Goal: Ask a question

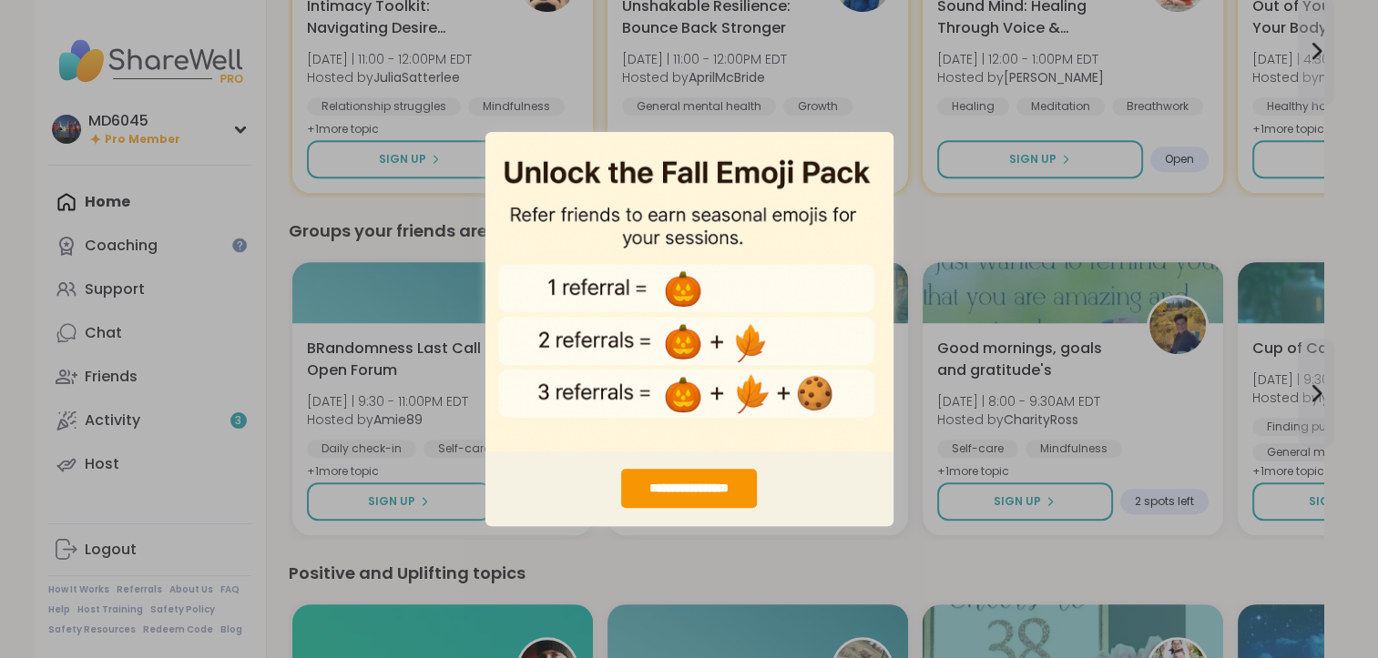
scroll to position [579, 0]
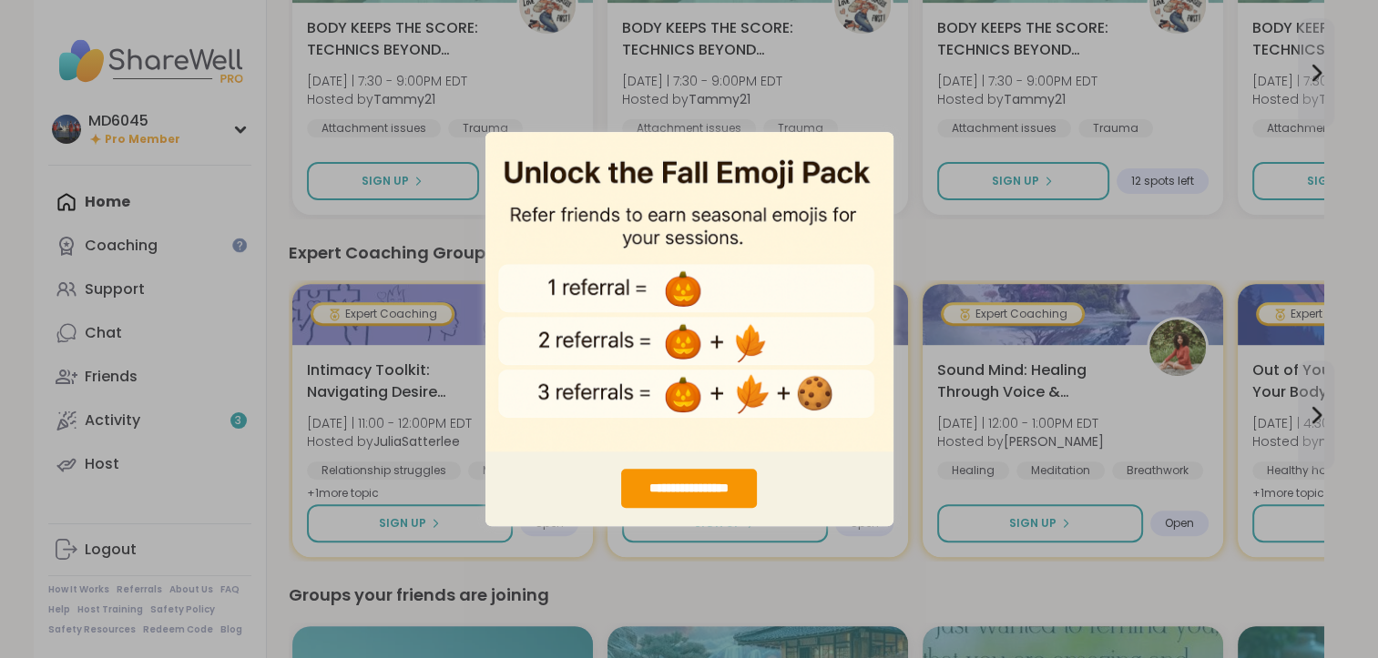
click at [1319, 419] on div "**********" at bounding box center [689, 329] width 1378 height 658
click at [933, 234] on div "**********" at bounding box center [689, 329] width 1378 height 658
click at [1309, 67] on div "**********" at bounding box center [689, 329] width 1378 height 658
click at [813, 326] on img "entering modal" at bounding box center [689, 291] width 408 height 321
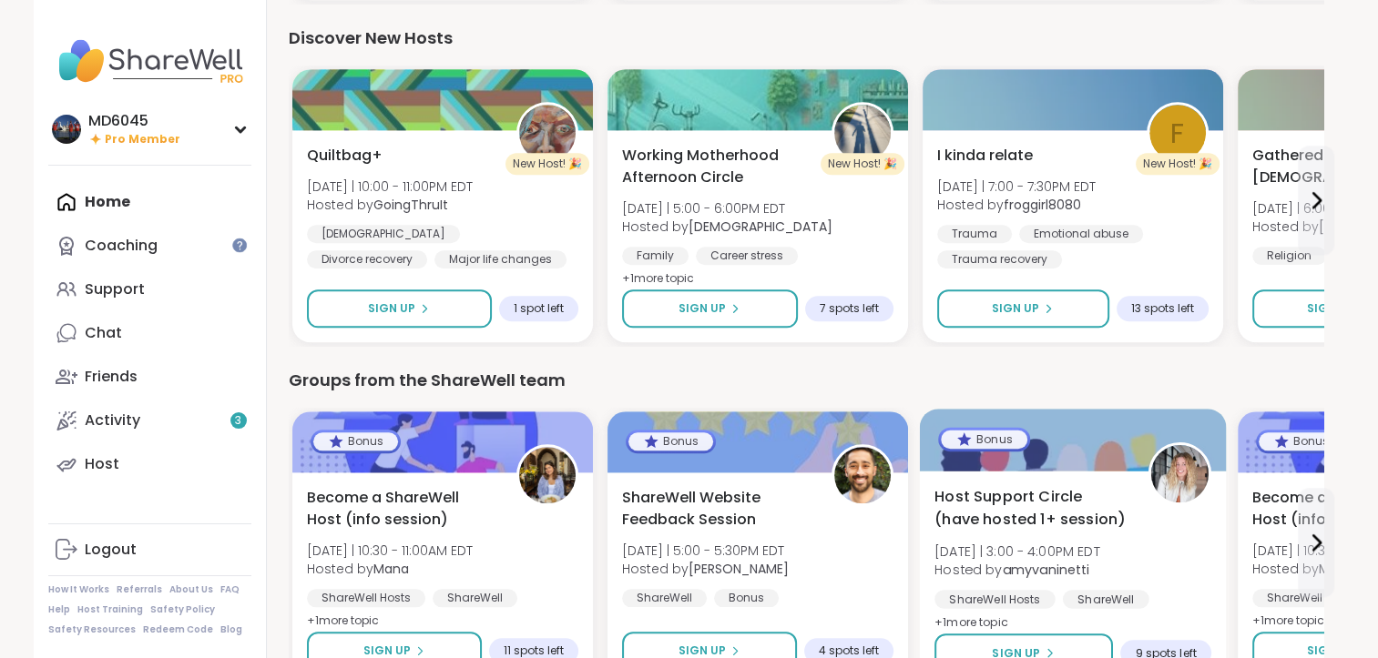
scroll to position [1730, 0]
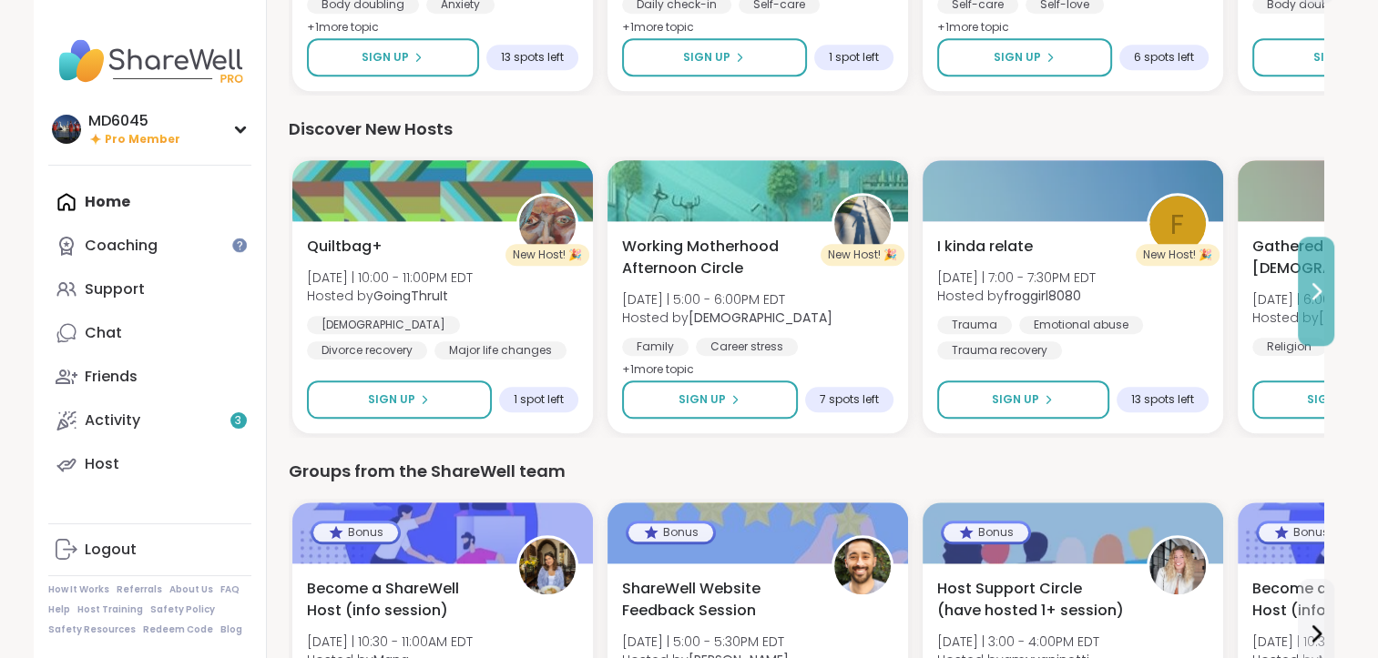
click at [1310, 287] on icon at bounding box center [1316, 291] width 22 height 22
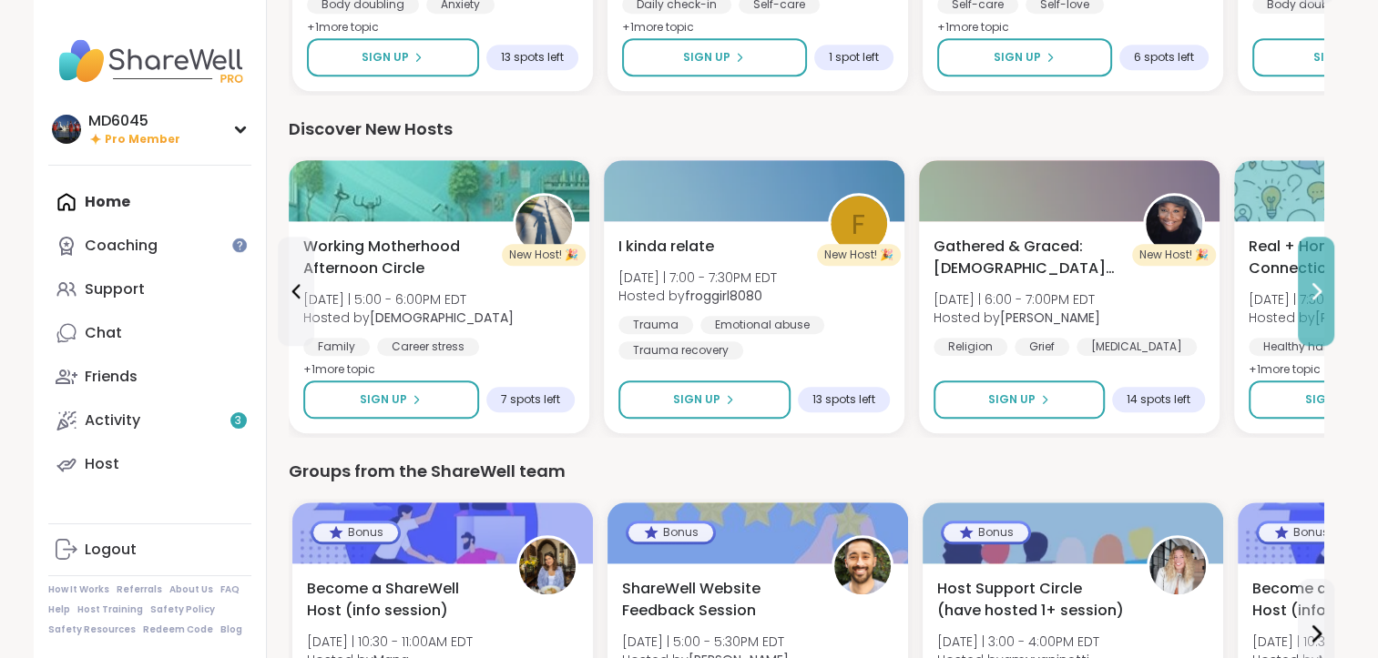
click at [1310, 287] on icon at bounding box center [1316, 291] width 22 height 22
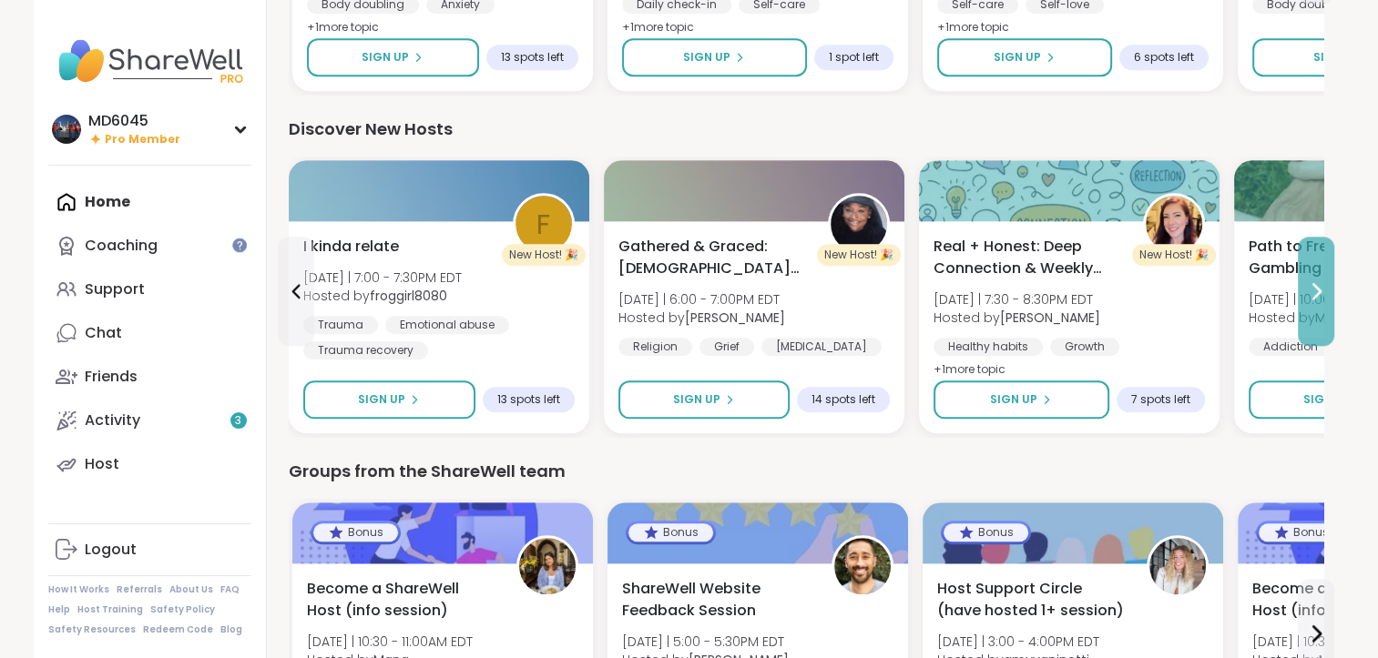
click at [1310, 287] on icon at bounding box center [1316, 291] width 22 height 22
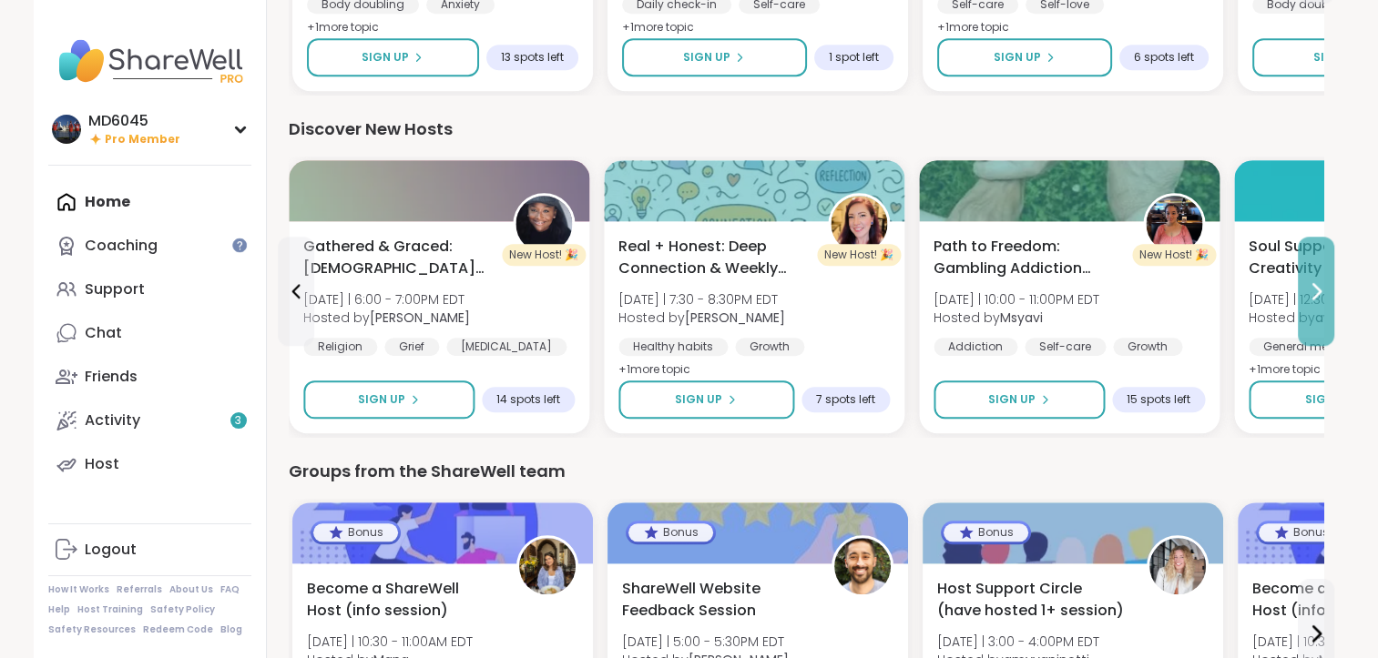
click at [1310, 287] on icon at bounding box center [1316, 291] width 22 height 22
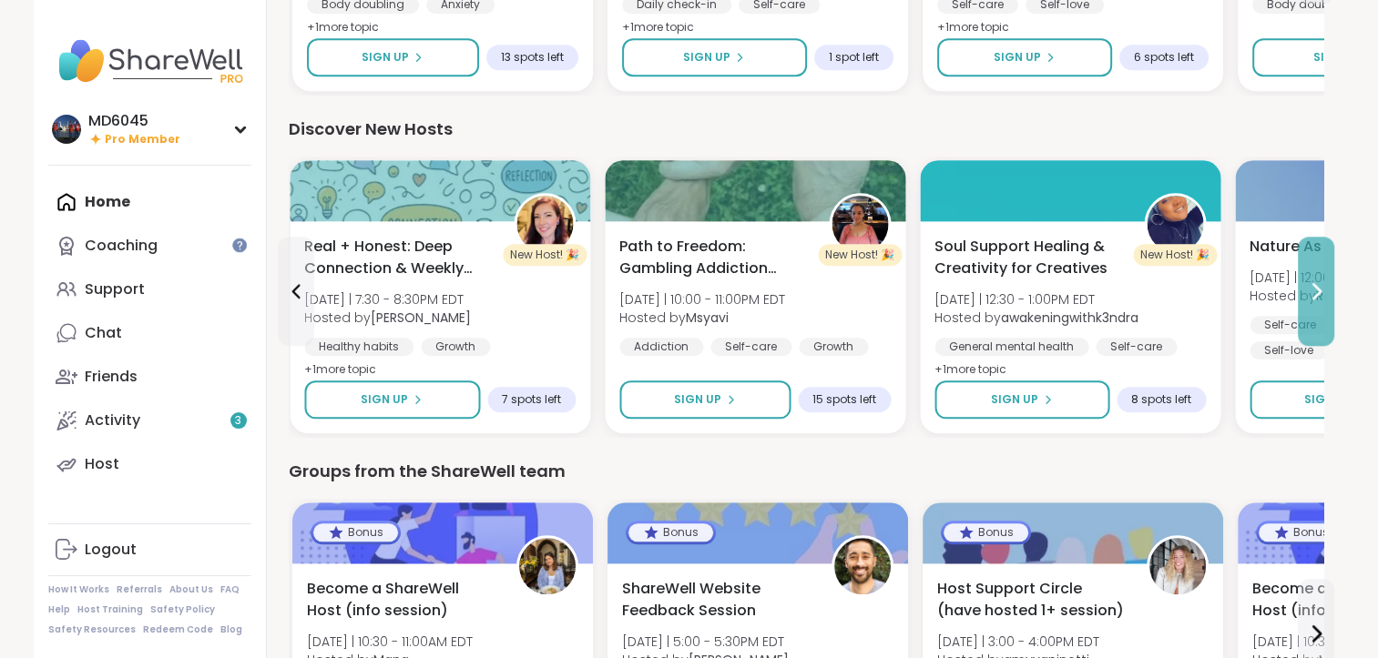
click at [1310, 287] on icon at bounding box center [1316, 291] width 22 height 22
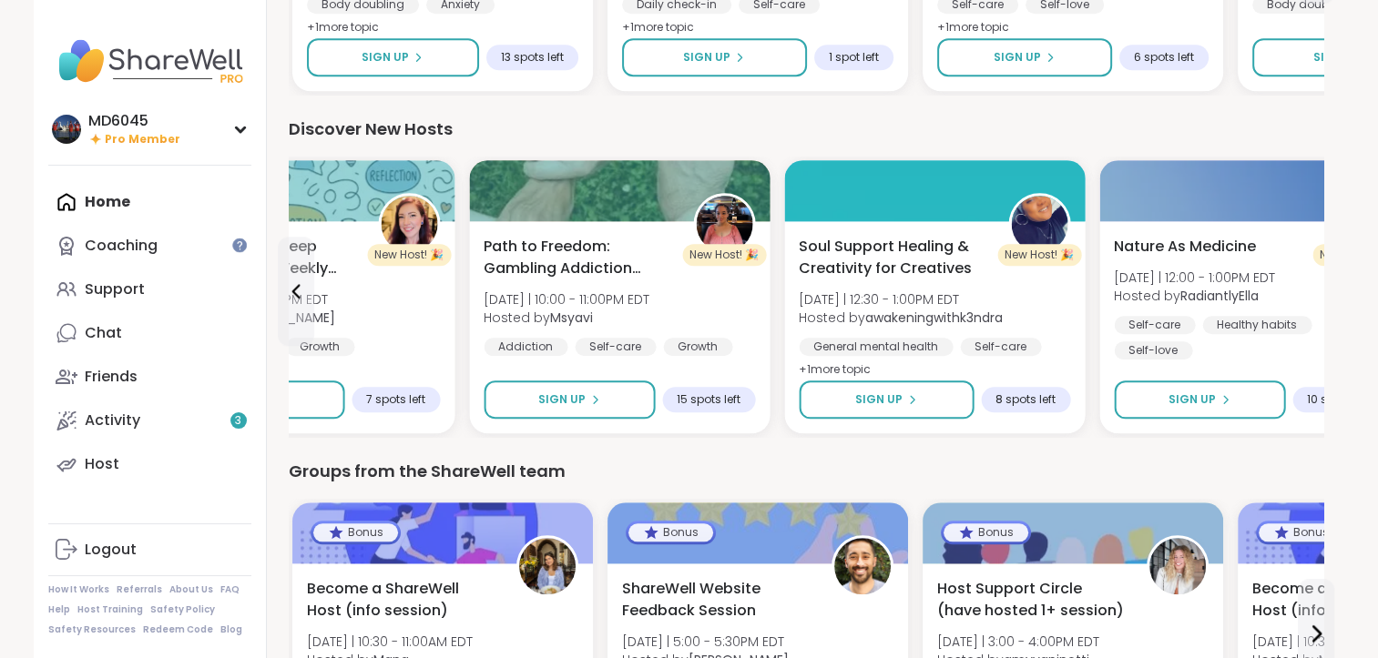
click at [1310, 287] on div "Nature As Medicine [DATE] | 12:00 - 1:00PM EDT Hosted by RadiantlyElla Self-car…" at bounding box center [1249, 298] width 271 height 124
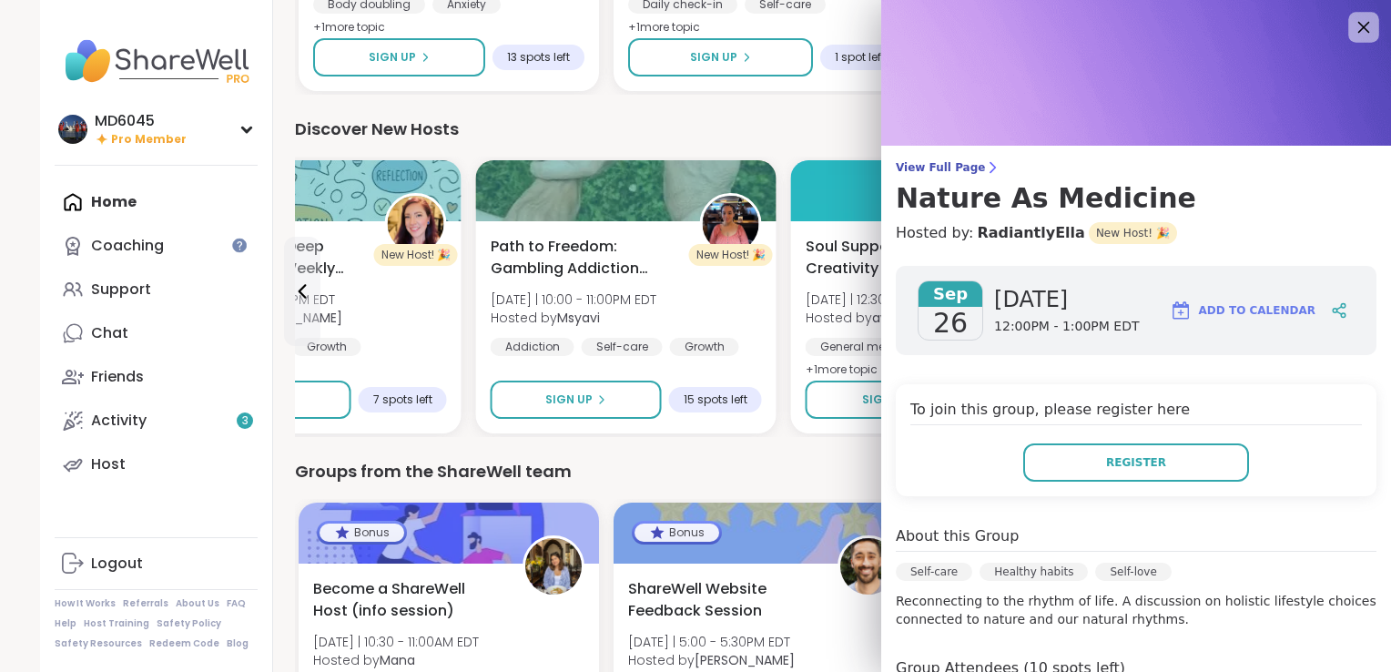
drag, startPoint x: 1310, startPoint y: 287, endPoint x: 1340, endPoint y: 35, distance: 254.0
click at [1352, 36] on icon at bounding box center [1363, 26] width 23 height 23
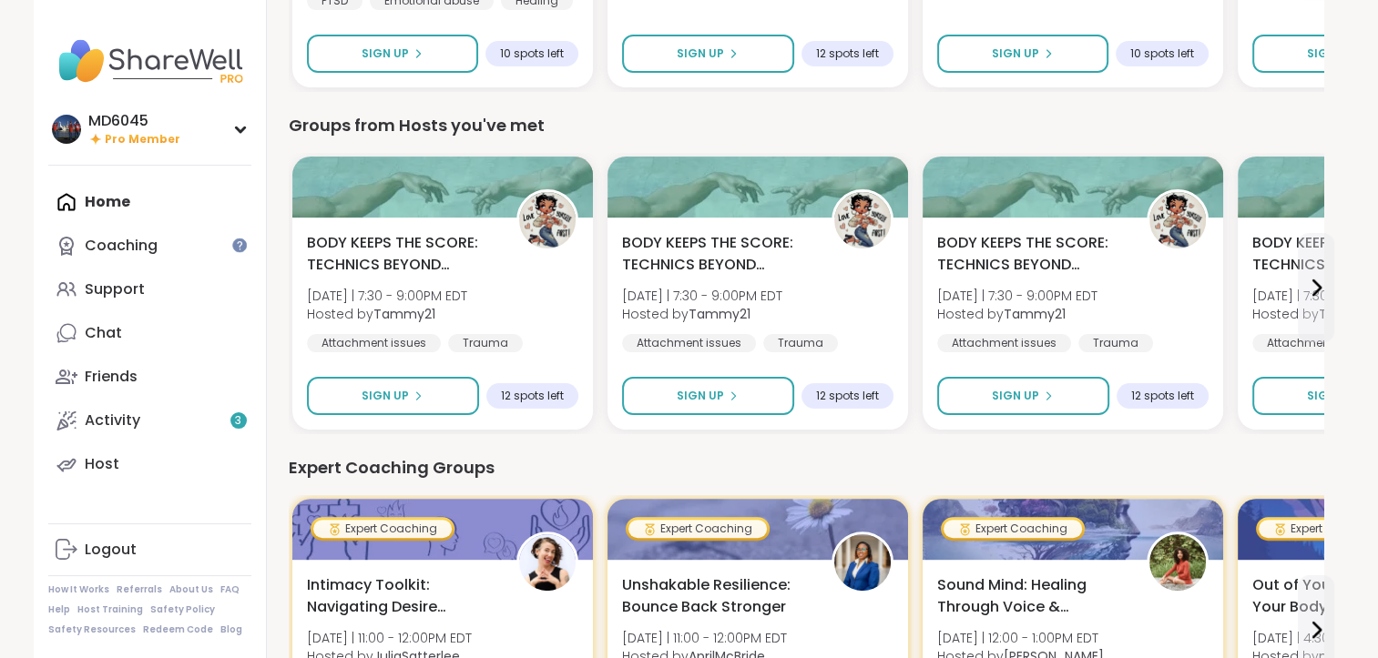
scroll to position [0, 0]
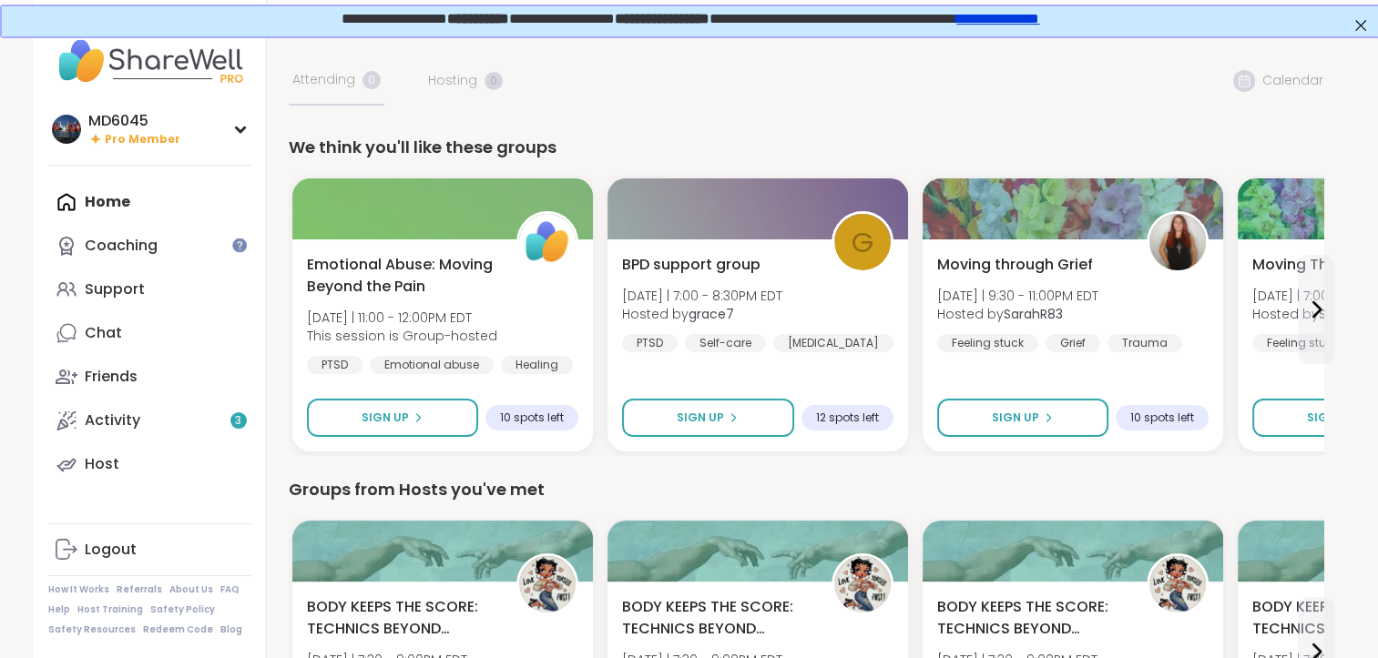
click at [105, 424] on div "Activity 3" at bounding box center [113, 421] width 56 height 20
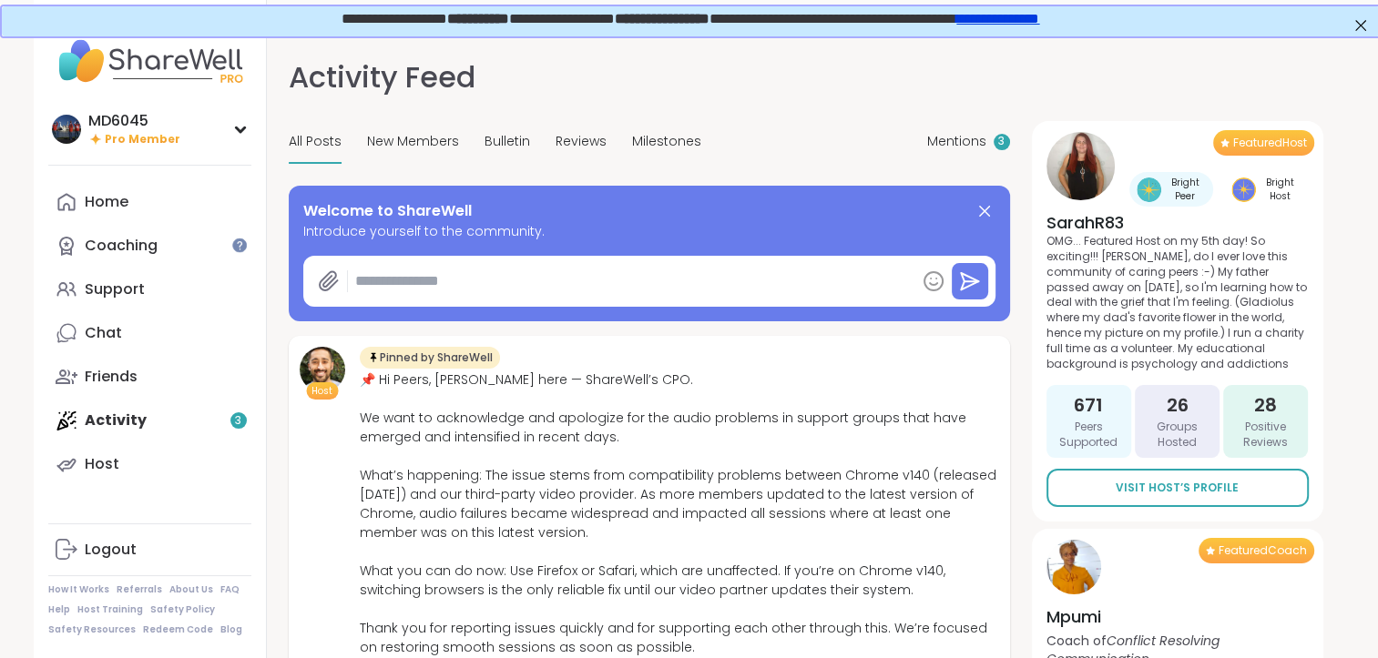
scroll to position [91, 0]
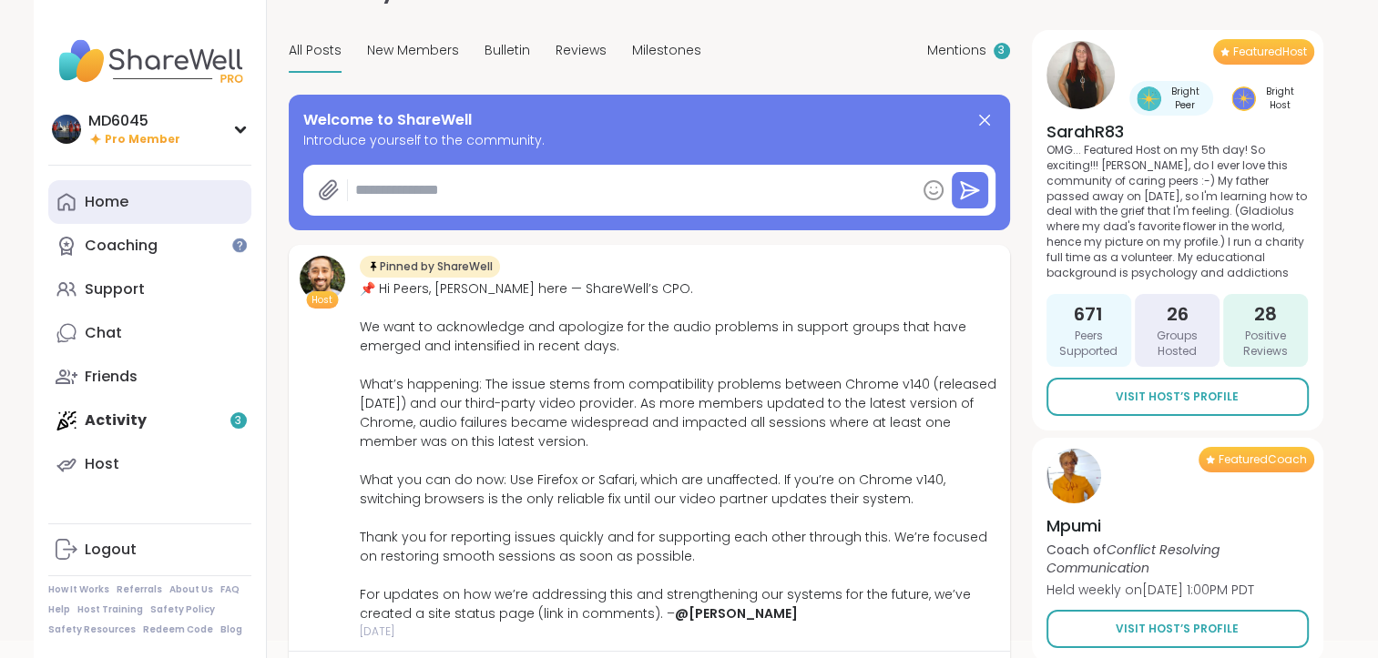
click at [125, 203] on div "Home" at bounding box center [107, 202] width 44 height 20
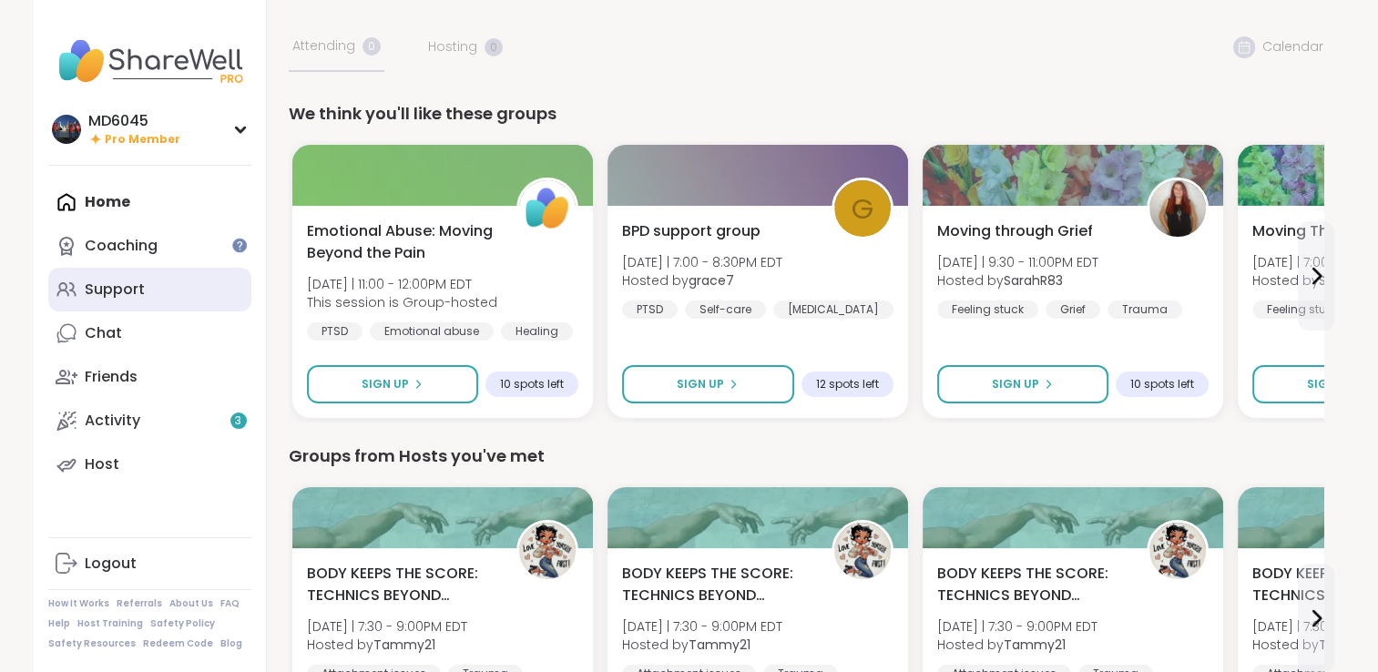
click at [104, 290] on div "Support" at bounding box center [115, 290] width 60 height 20
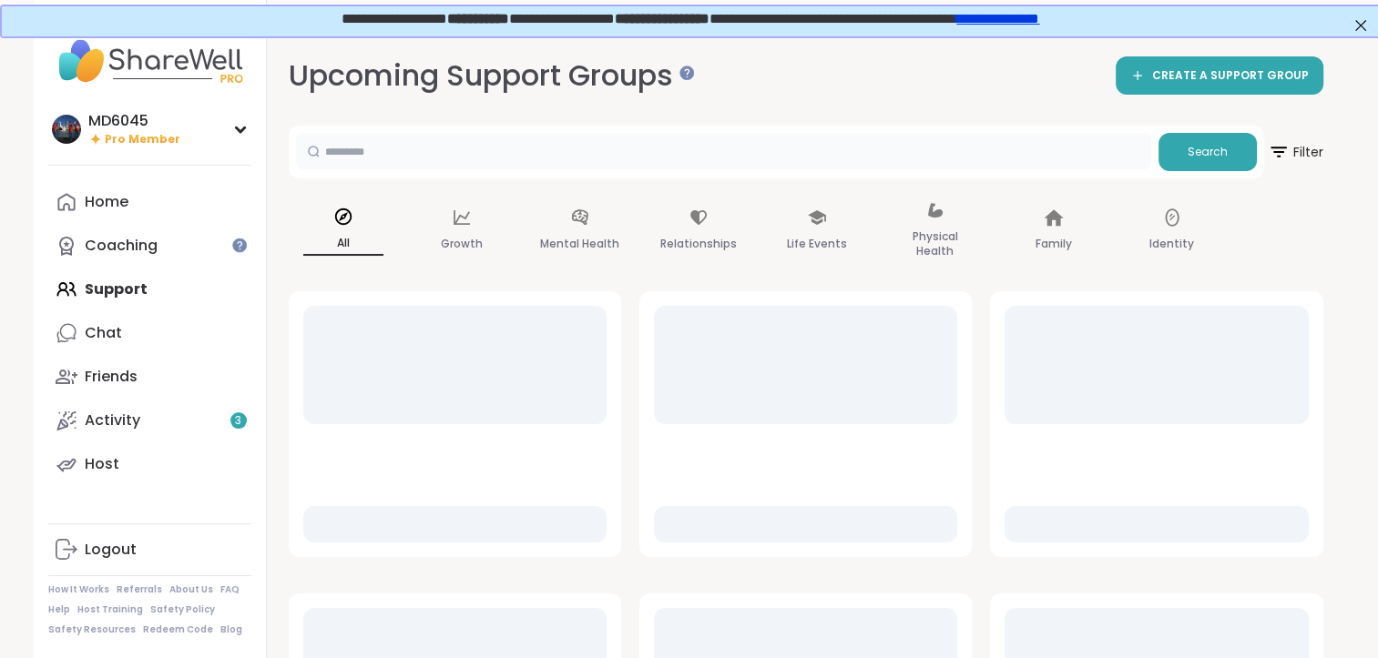
click at [456, 155] on input "text" at bounding box center [723, 151] width 855 height 36
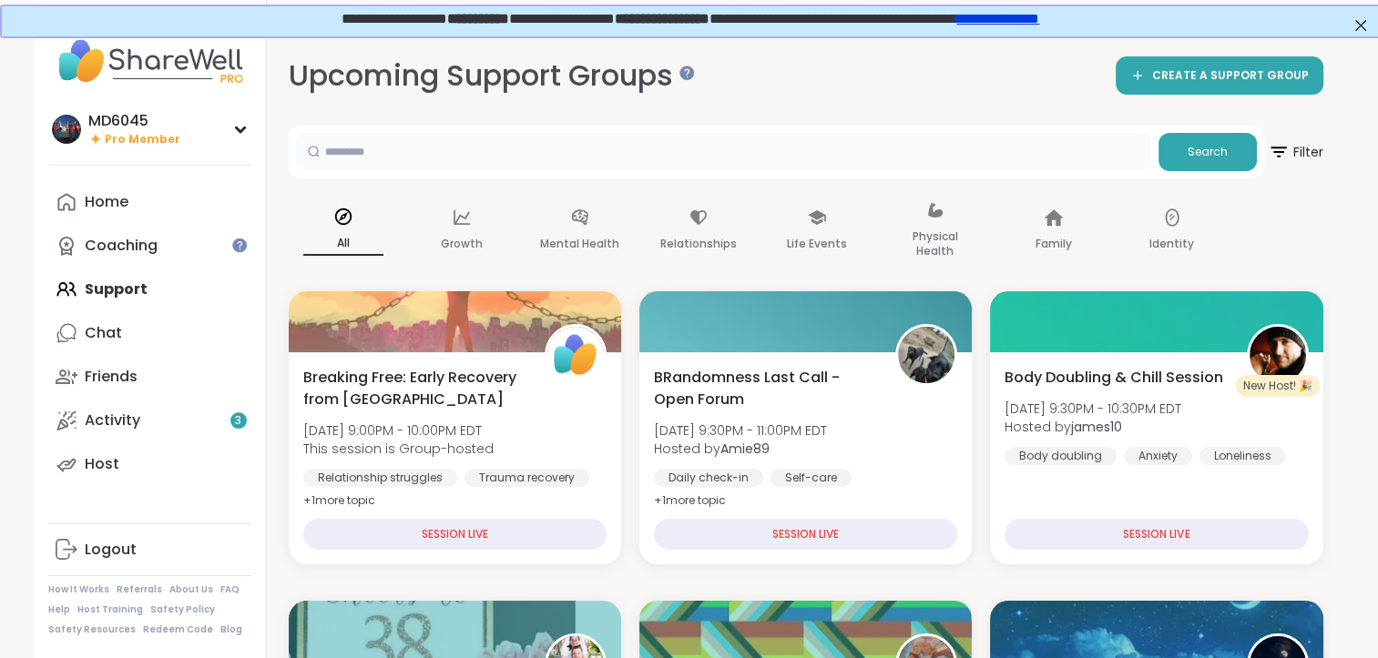
type input "***"
click at [1197, 163] on button "Search" at bounding box center [1207, 152] width 98 height 38
